Goal: Transaction & Acquisition: Purchase product/service

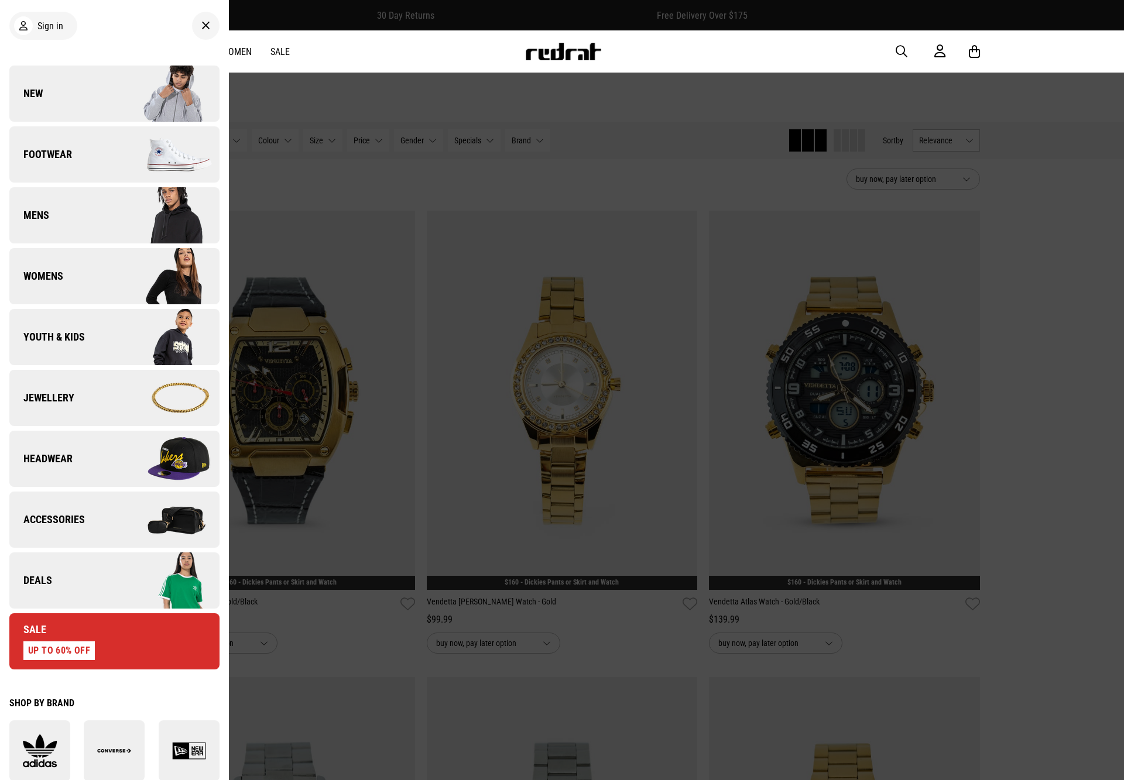
click at [118, 575] on img at bounding box center [166, 580] width 105 height 59
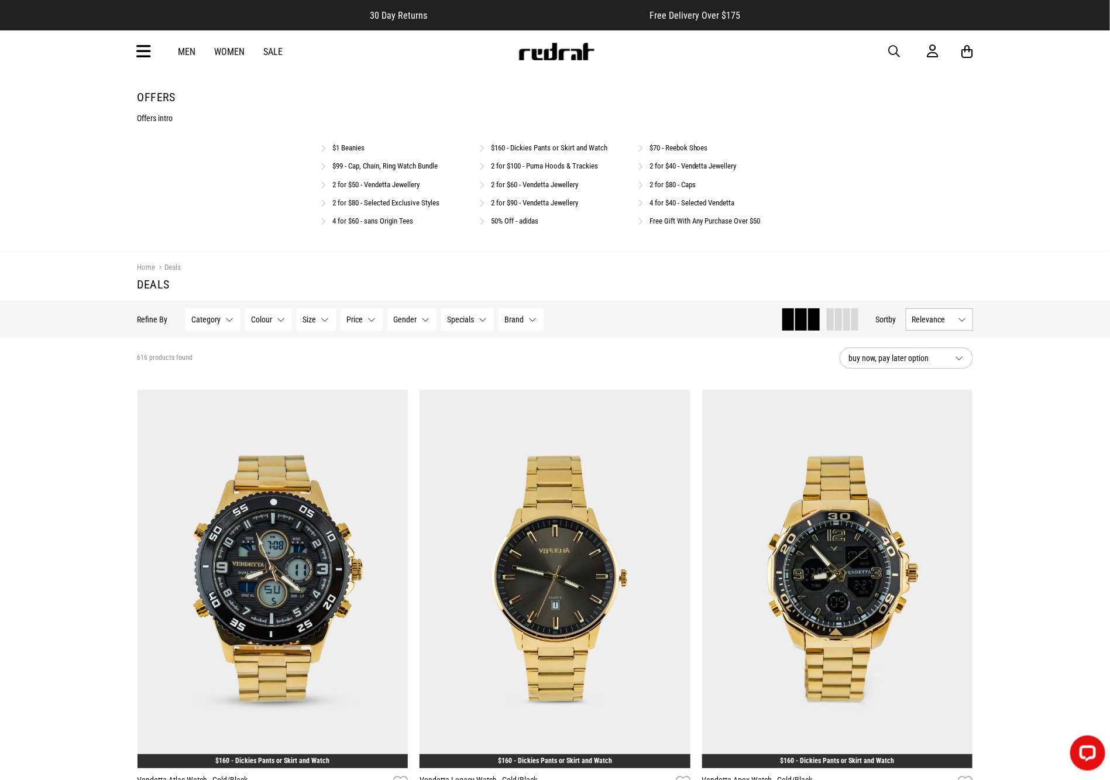
click at [396, 183] on link "2 for $50 - Vendetta Jewellery" at bounding box center [376, 184] width 87 height 9
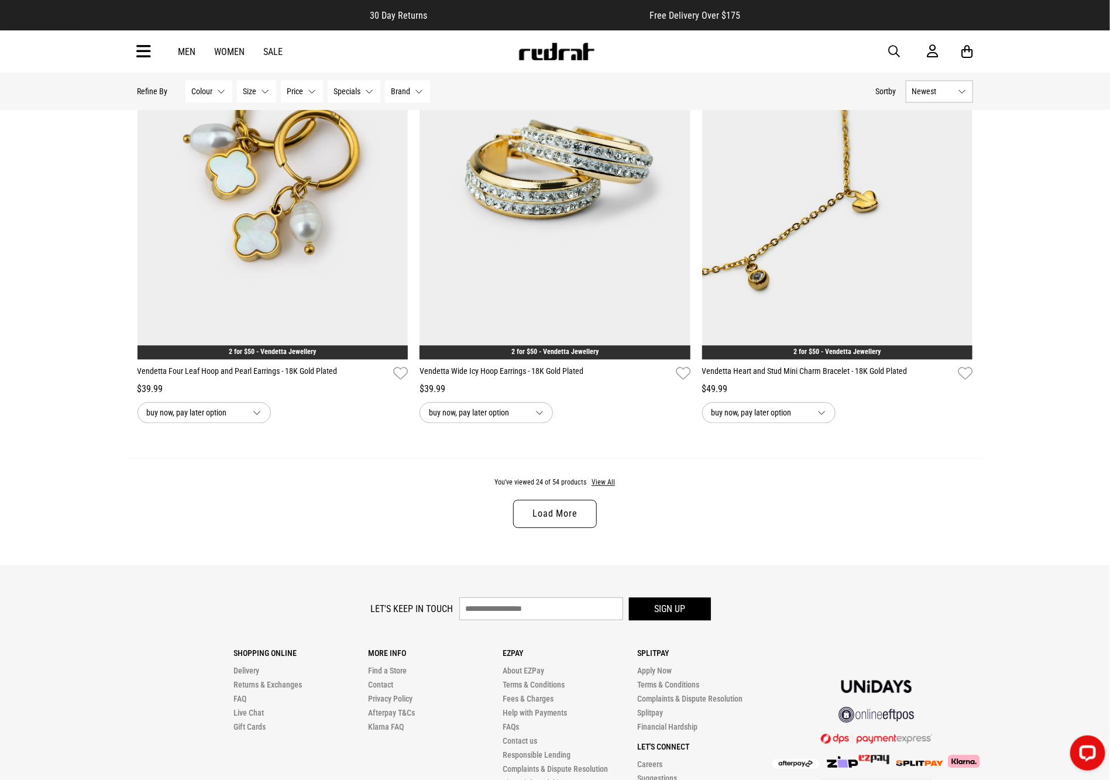
scroll to position [3447, 0]
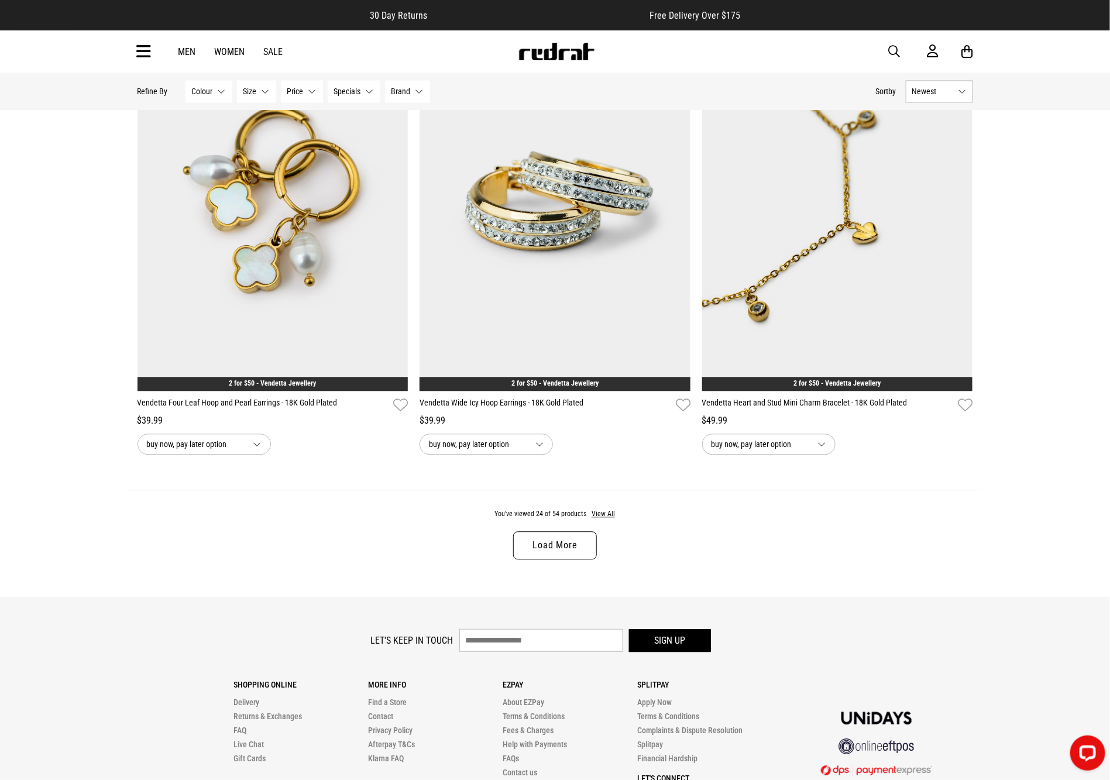
click at [544, 543] on div "You've viewed 24 of 54 products View All Load More" at bounding box center [555, 543] width 855 height 107
click at [567, 560] on link "Load More" at bounding box center [554, 546] width 83 height 28
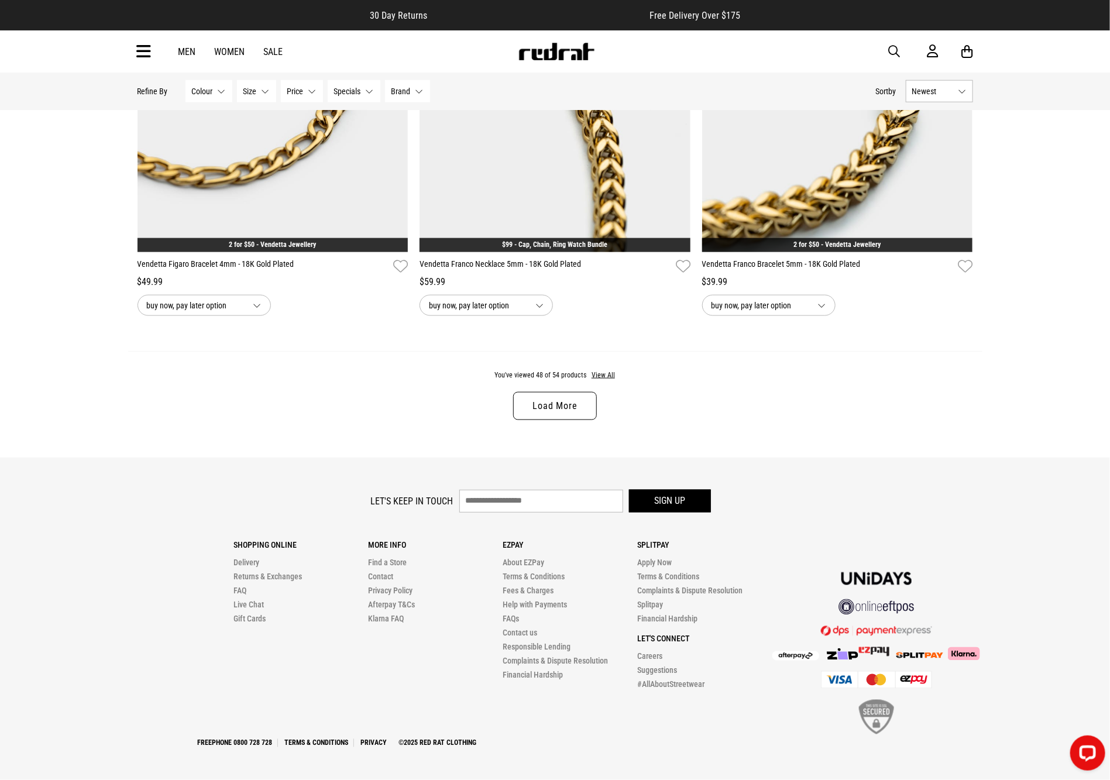
scroll to position [7341, 0]
click at [573, 406] on link "Load More" at bounding box center [554, 406] width 83 height 28
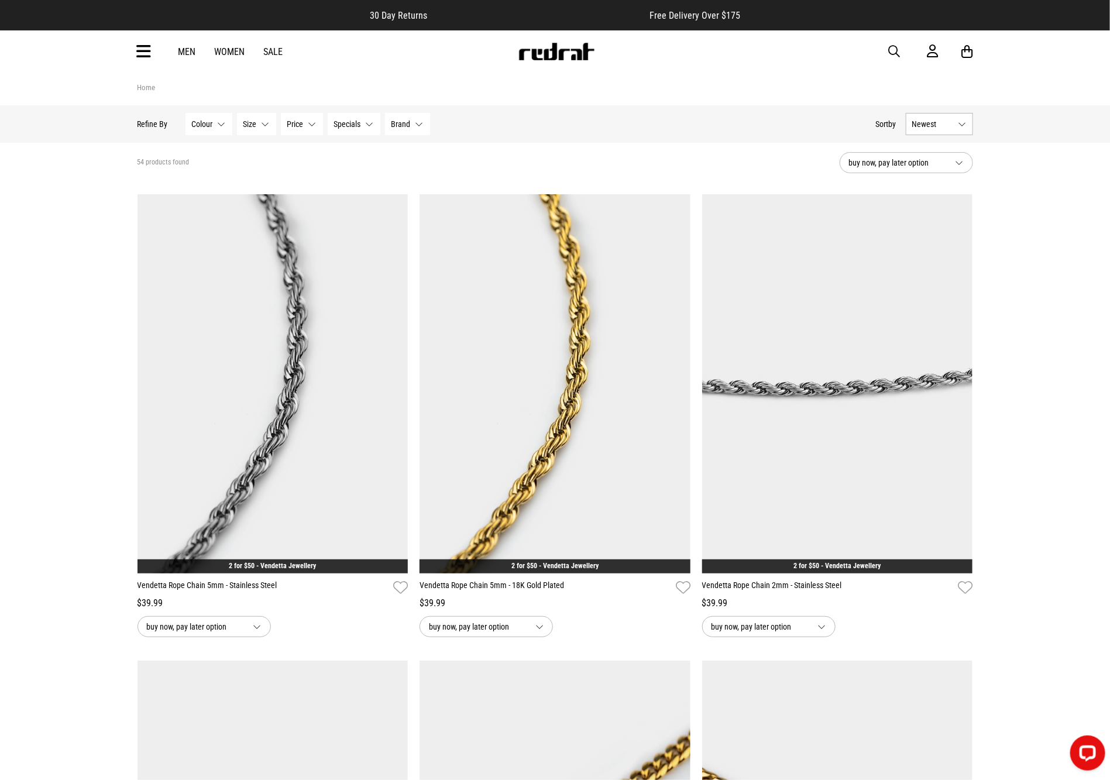
click at [145, 47] on icon at bounding box center [144, 51] width 15 height 19
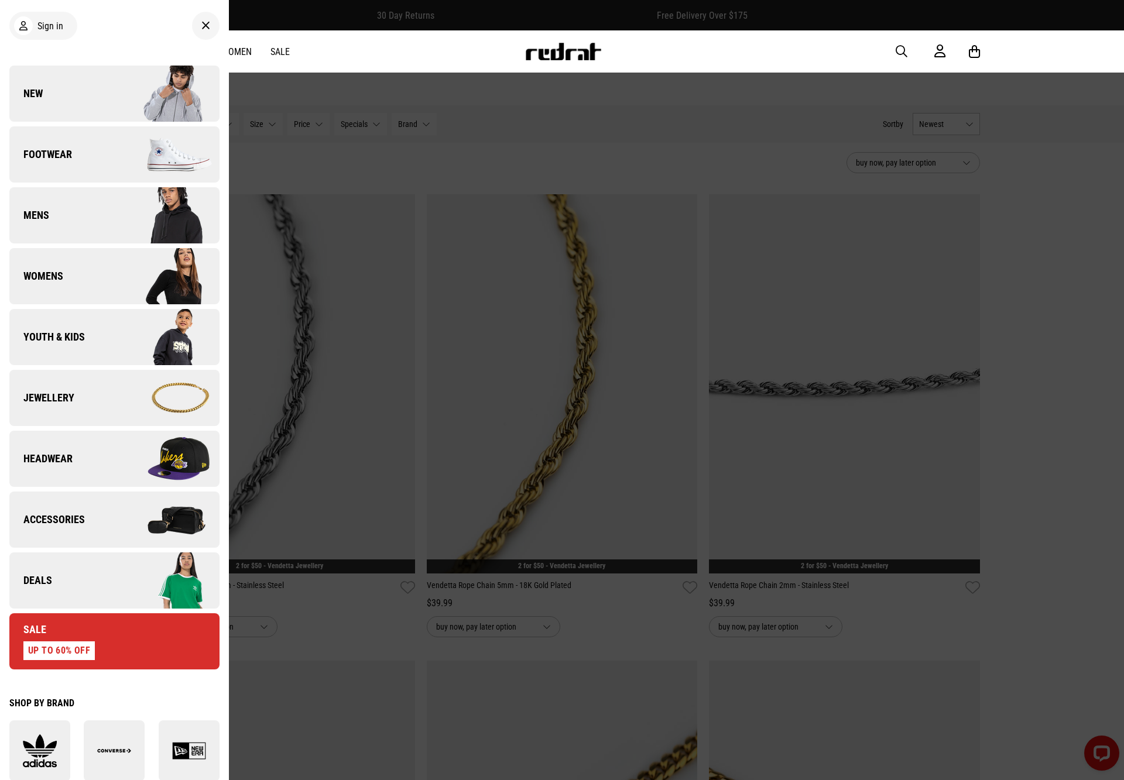
click at [92, 580] on link "Deals" at bounding box center [114, 581] width 210 height 56
